Goal: Task Accomplishment & Management: Manage account settings

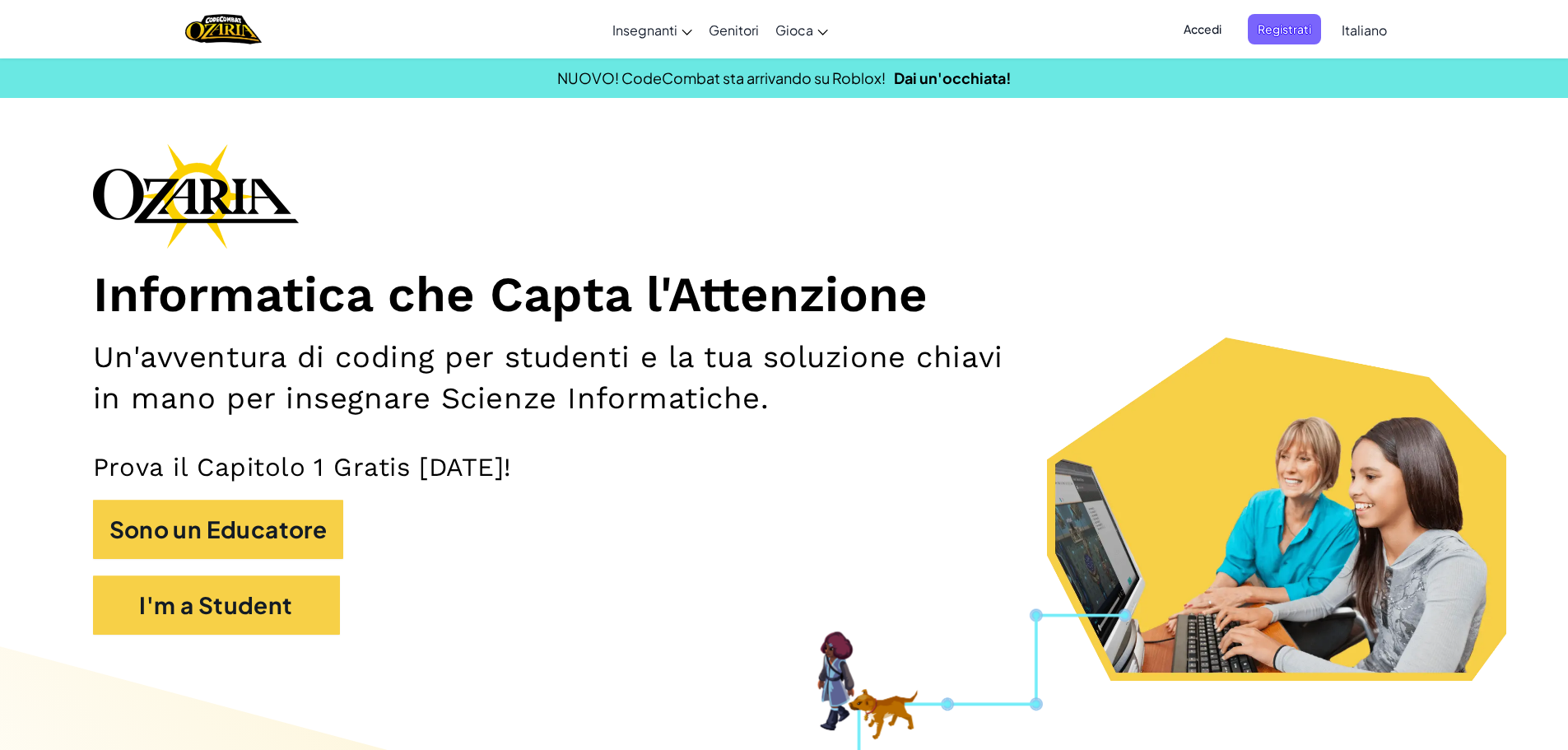
click at [1193, 28] on span "Accedi" at bounding box center [1203, 29] width 57 height 30
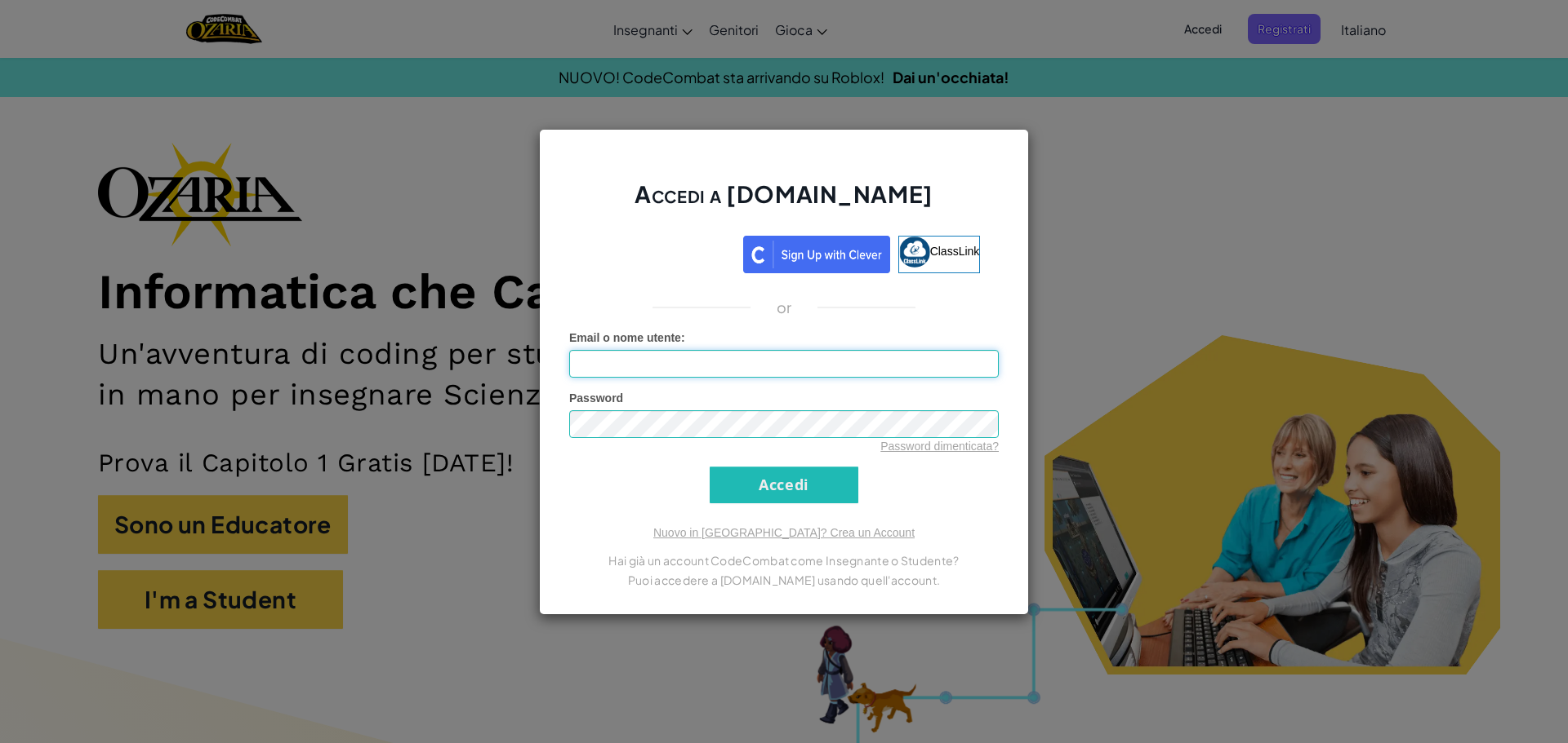
click at [762, 367] on input "Email o nome utente :" at bounding box center [784, 364] width 429 height 28
type input "[EMAIL_ADDRESS][DOMAIN_NAME]"
click at [734, 507] on div "Accedi a [DOMAIN_NAME] ClassLink or Errore sconosciuto. Email o nome utente : […" at bounding box center [784, 372] width 490 height 486
click at [722, 503] on input "Accedi" at bounding box center [784, 484] width 148 height 36
